Goal: Find specific page/section: Find specific page/section

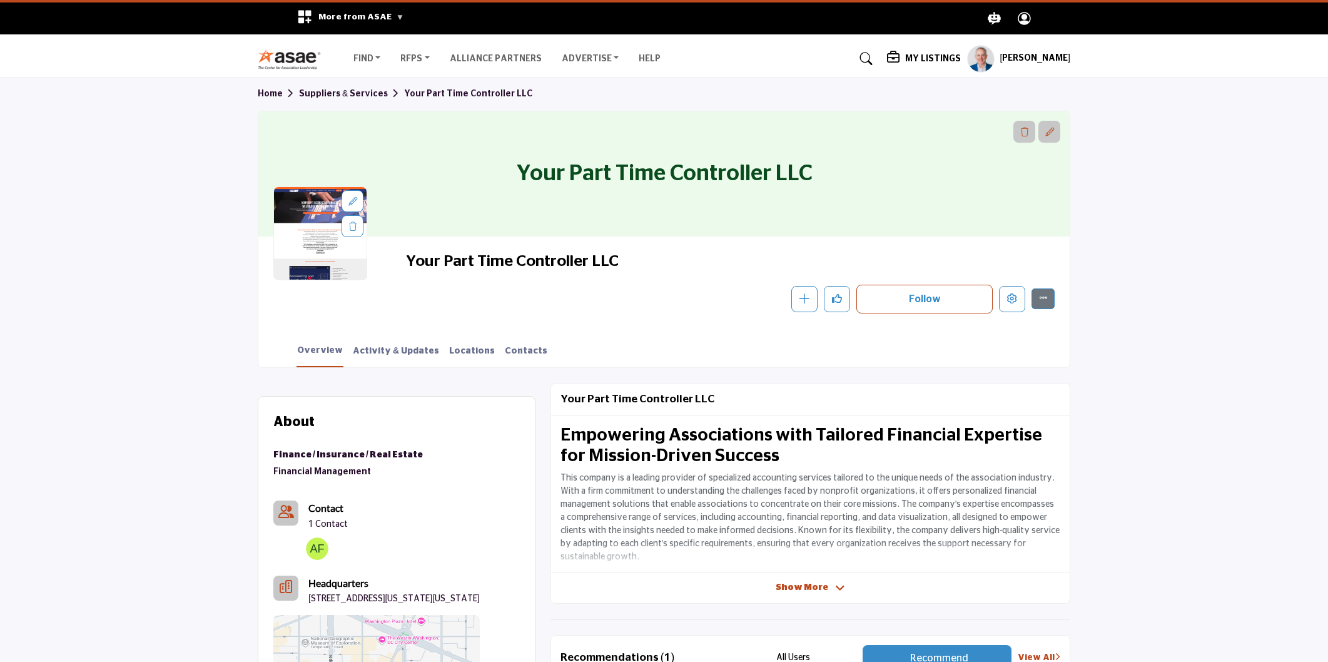
scroll to position [69, 0]
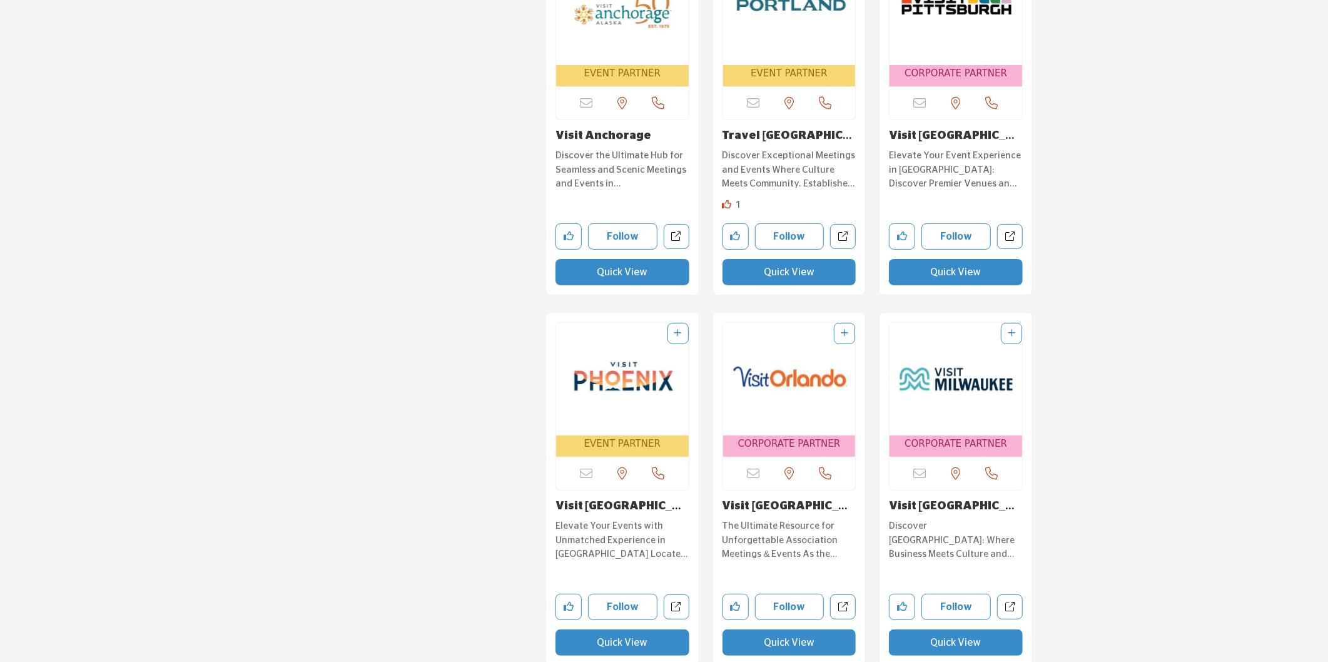
scroll to position [4171, 0]
click at [954, 130] on link "Visit Pittsburgh" at bounding box center [952, 142] width 126 height 25
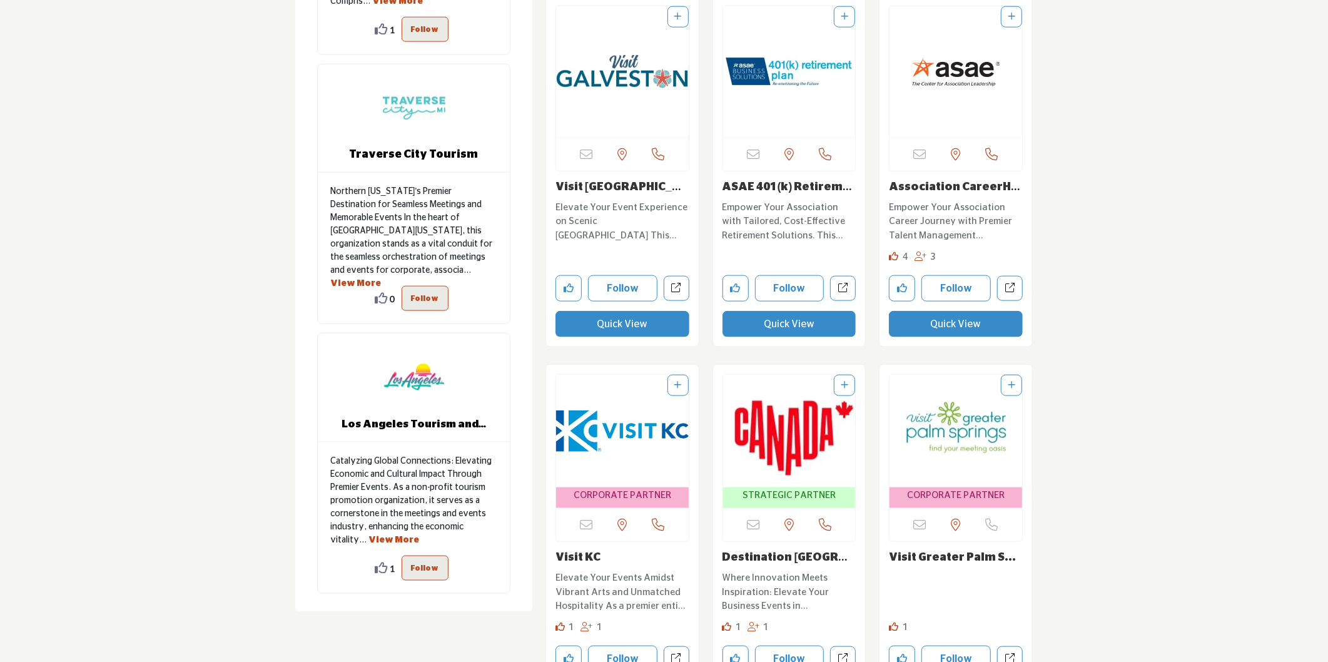
scroll to position [973, 0]
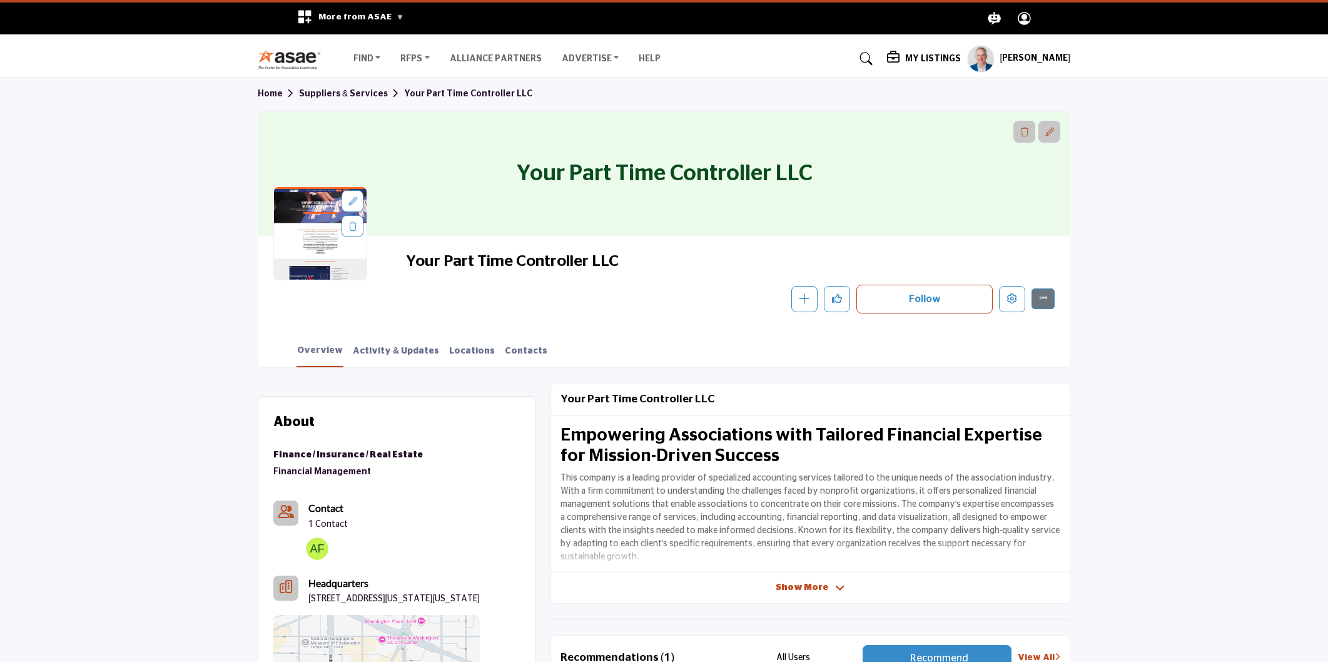
scroll to position [69, 0]
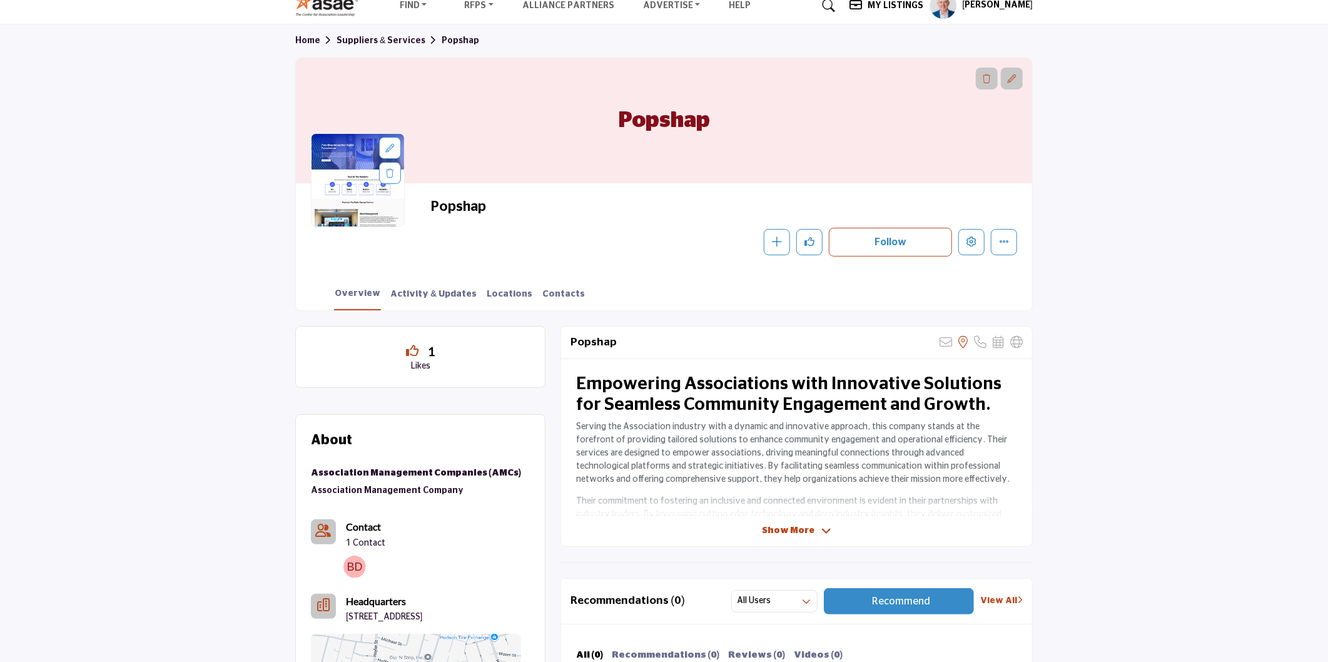
scroll to position [69, 0]
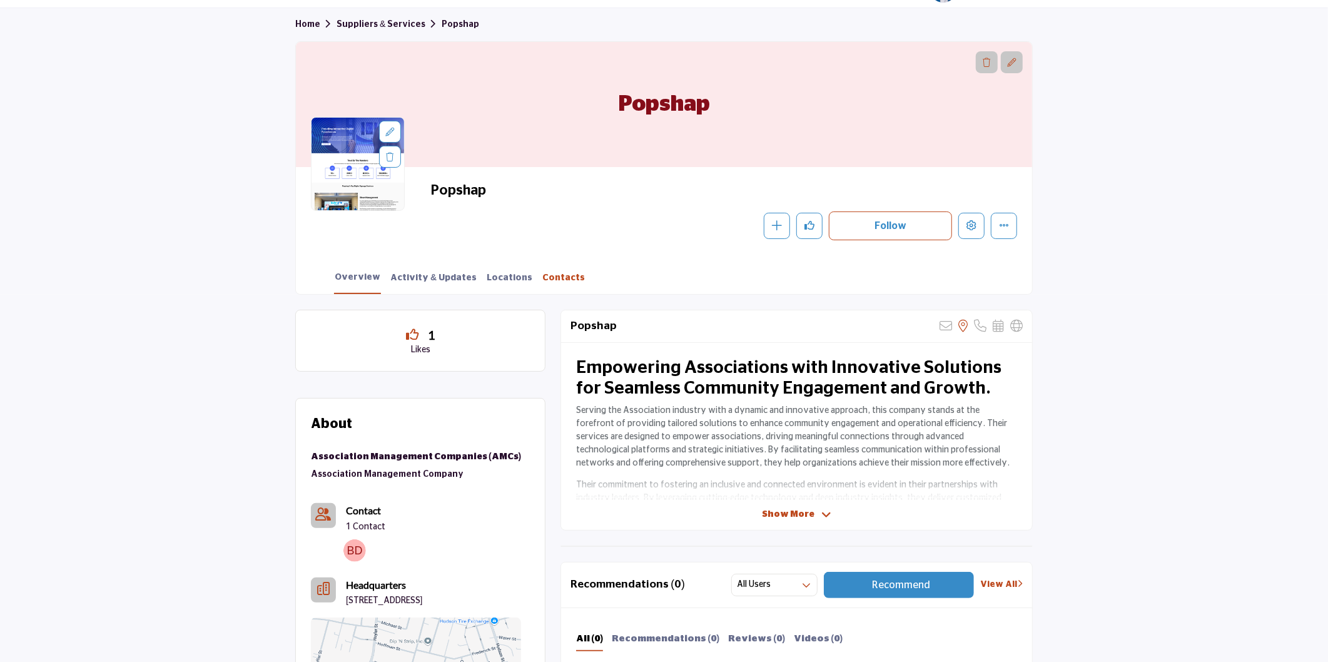
click at [544, 279] on link "Contacts" at bounding box center [564, 283] width 44 height 22
